Goal: Check status: Check status

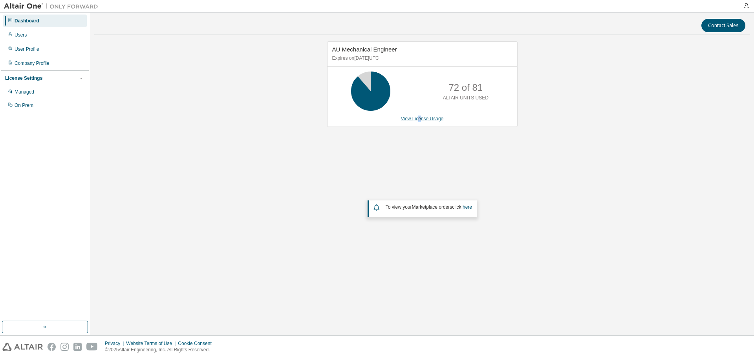
click at [420, 120] on link "View License Usage" at bounding box center [422, 118] width 43 height 5
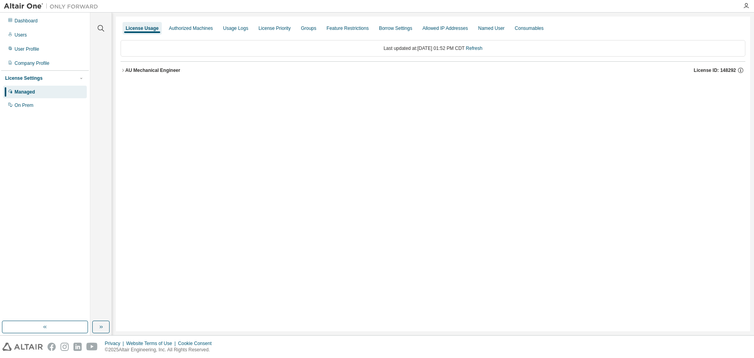
click at [151, 71] on div "AU Mechanical Engineer" at bounding box center [152, 70] width 55 height 6
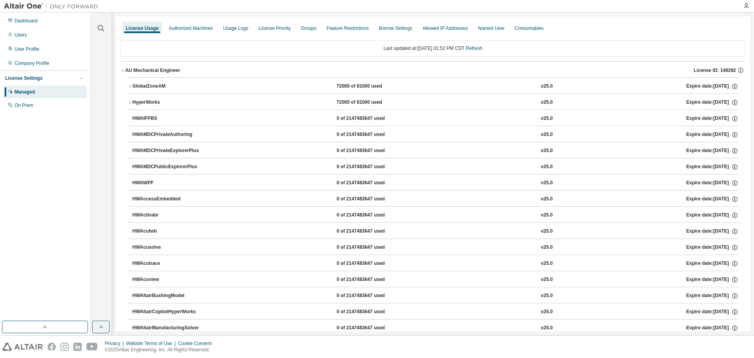
click at [156, 77] on button "AU Mechanical Engineer License ID: 148292" at bounding box center [433, 70] width 625 height 17
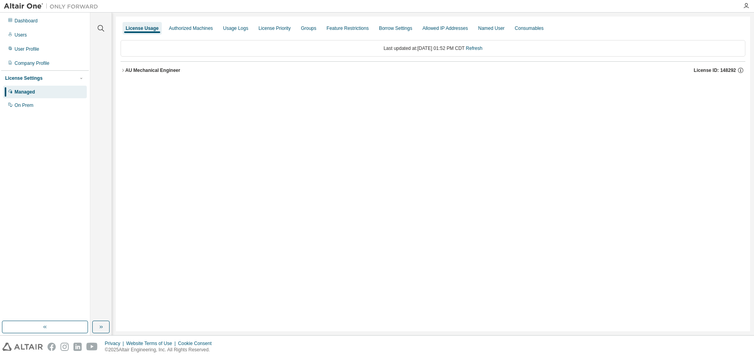
click at [147, 75] on button "AU Mechanical Engineer License ID: 148292" at bounding box center [433, 70] width 625 height 17
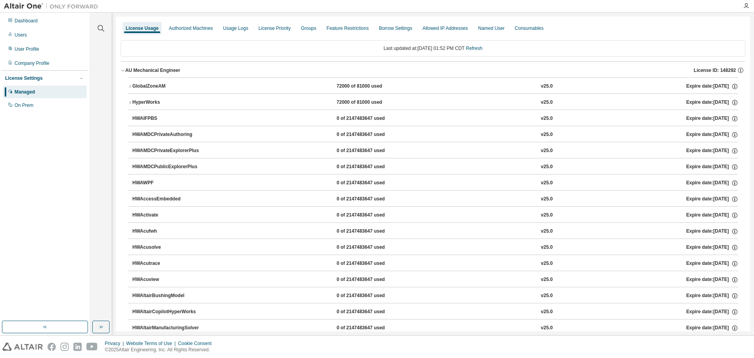
click at [146, 84] on div "GlobalZoneAM" at bounding box center [167, 86] width 71 height 7
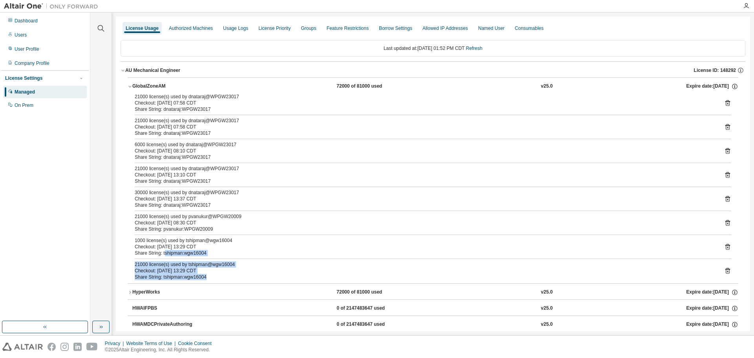
drag, startPoint x: 188, startPoint y: 268, endPoint x: 164, endPoint y: 254, distance: 28.2
click at [164, 254] on div "21000 license(s) used by dnataraj@WPGW23017 Checkout: [DATE] 07:58 CDT Share St…" at bounding box center [433, 188] width 611 height 190
click at [212, 222] on div "Checkout: [DATE] 08:30 CDT" at bounding box center [424, 222] width 578 height 6
click at [25, 24] on div "Dashboard" at bounding box center [45, 21] width 84 height 13
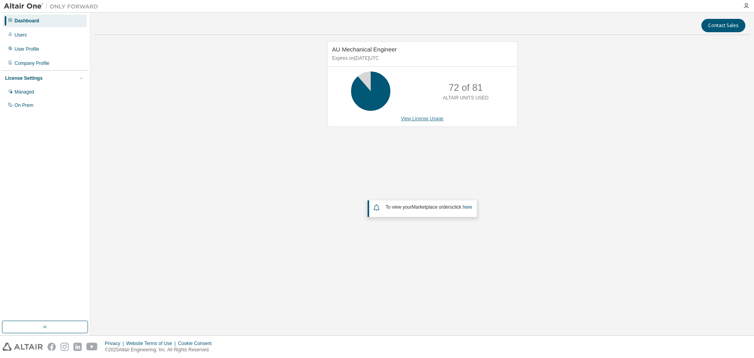
click at [435, 117] on link "View License Usage" at bounding box center [422, 118] width 43 height 5
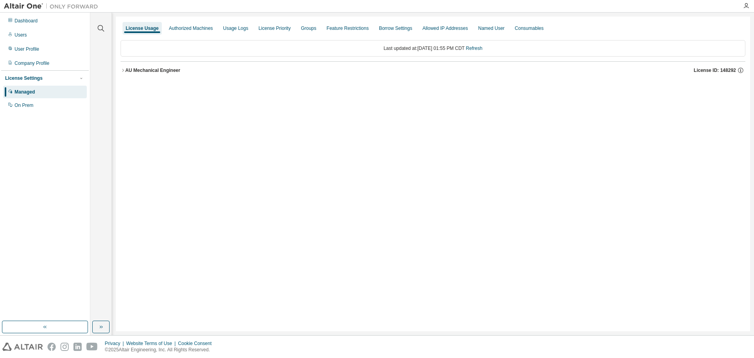
click at [156, 73] on div "AU Mechanical Engineer" at bounding box center [152, 70] width 55 height 6
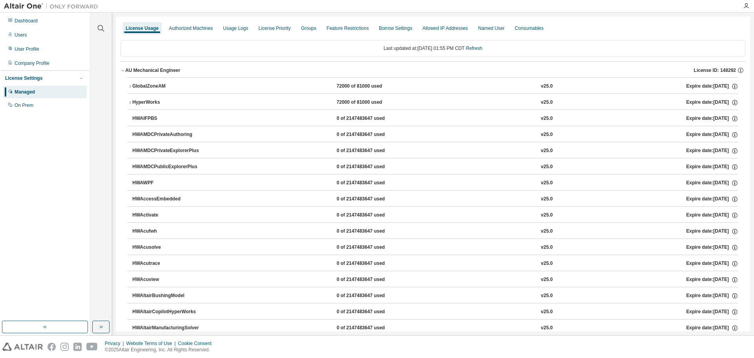
click at [160, 86] on div "GlobalZoneAM" at bounding box center [167, 86] width 71 height 7
